Goal: Find specific page/section: Find specific page/section

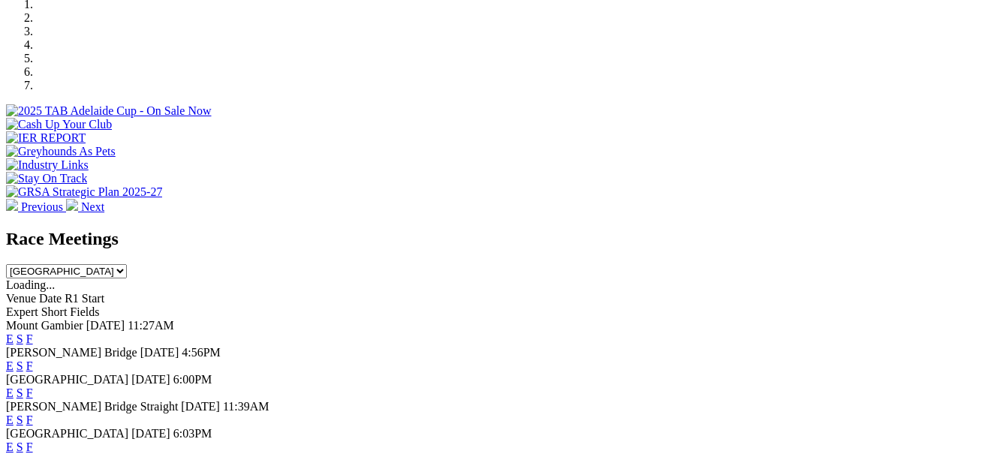
scroll to position [451, 0]
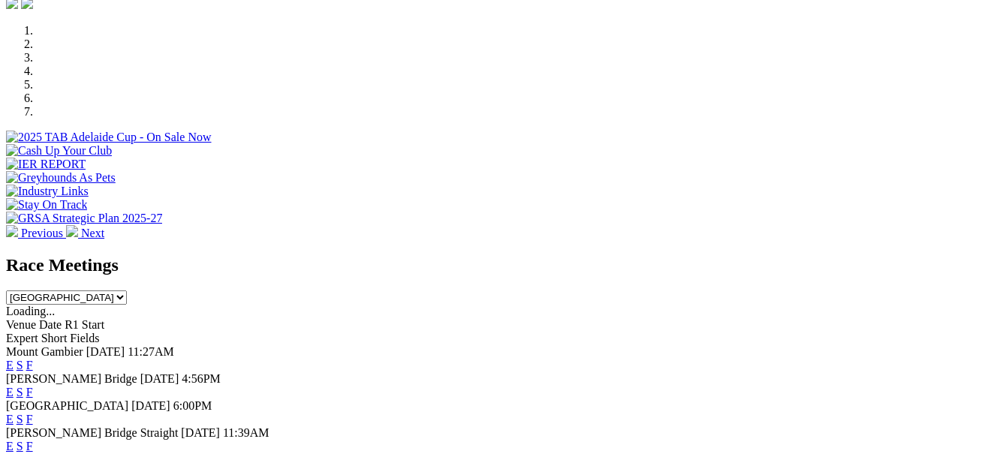
click at [33, 386] on link "F" at bounding box center [29, 392] width 7 height 13
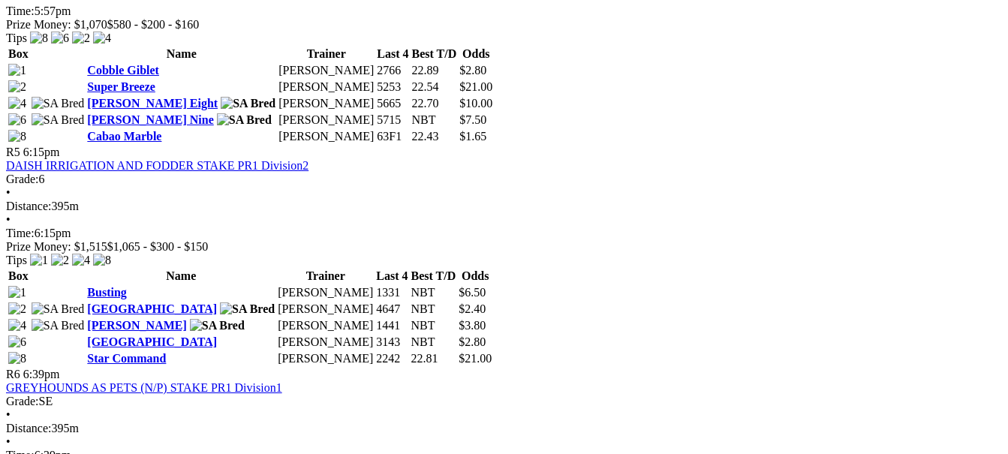
scroll to position [1502, 0]
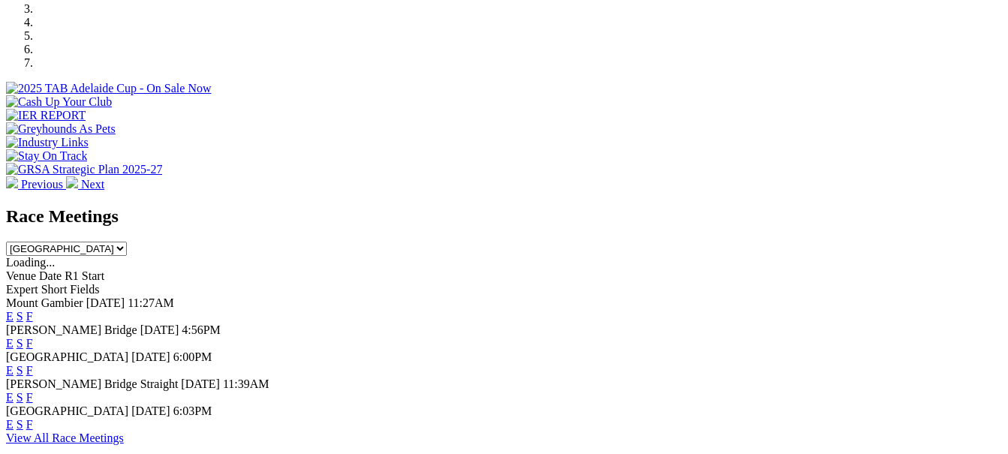
scroll to position [526, 0]
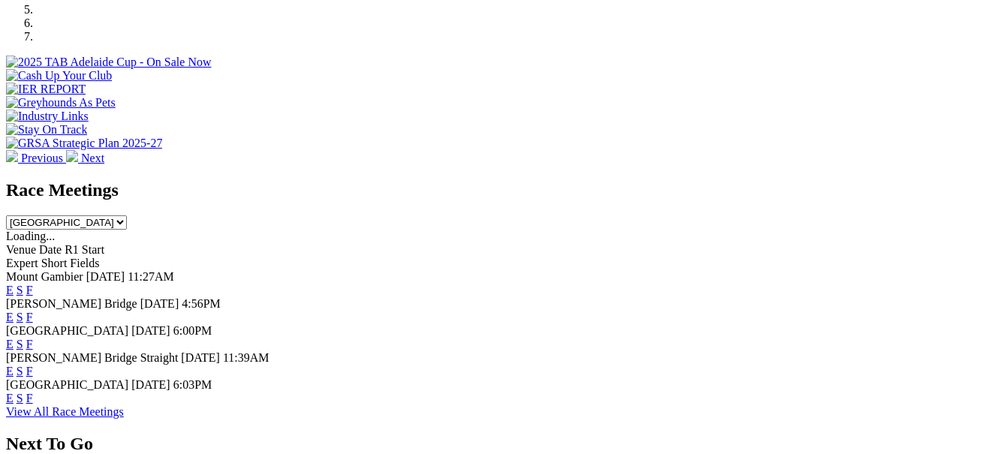
click at [33, 338] on link "F" at bounding box center [29, 344] width 7 height 13
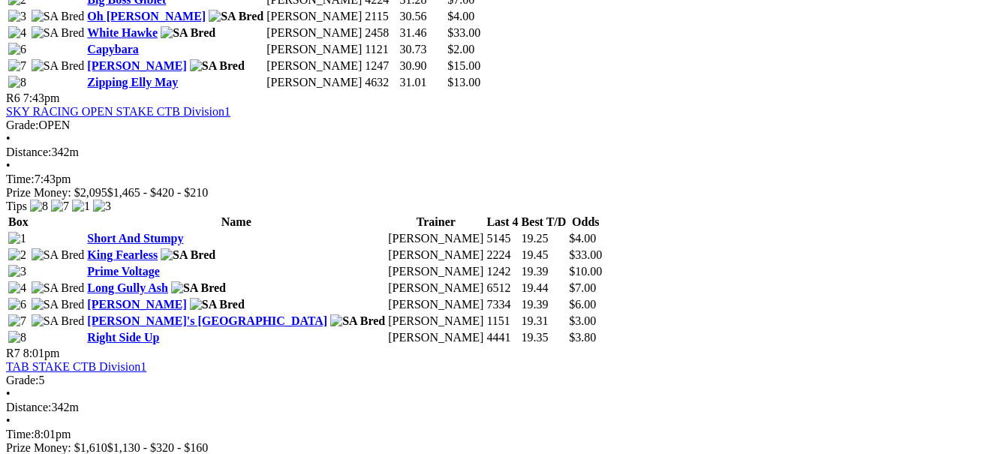
scroll to position [2027, 0]
